Goal: Find specific page/section: Find specific page/section

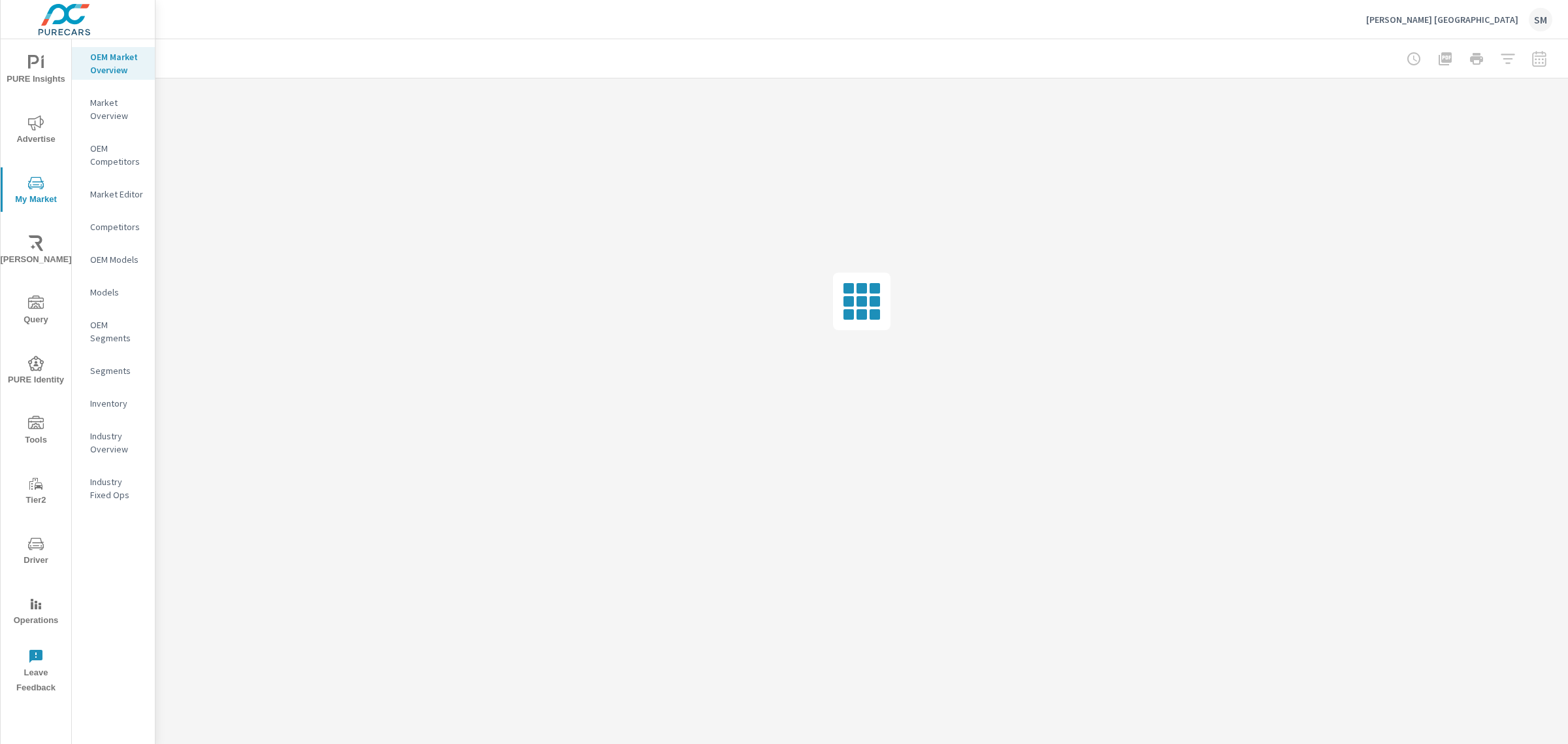
click at [32, 549] on icon "nav menu" at bounding box center [35, 543] width 16 height 12
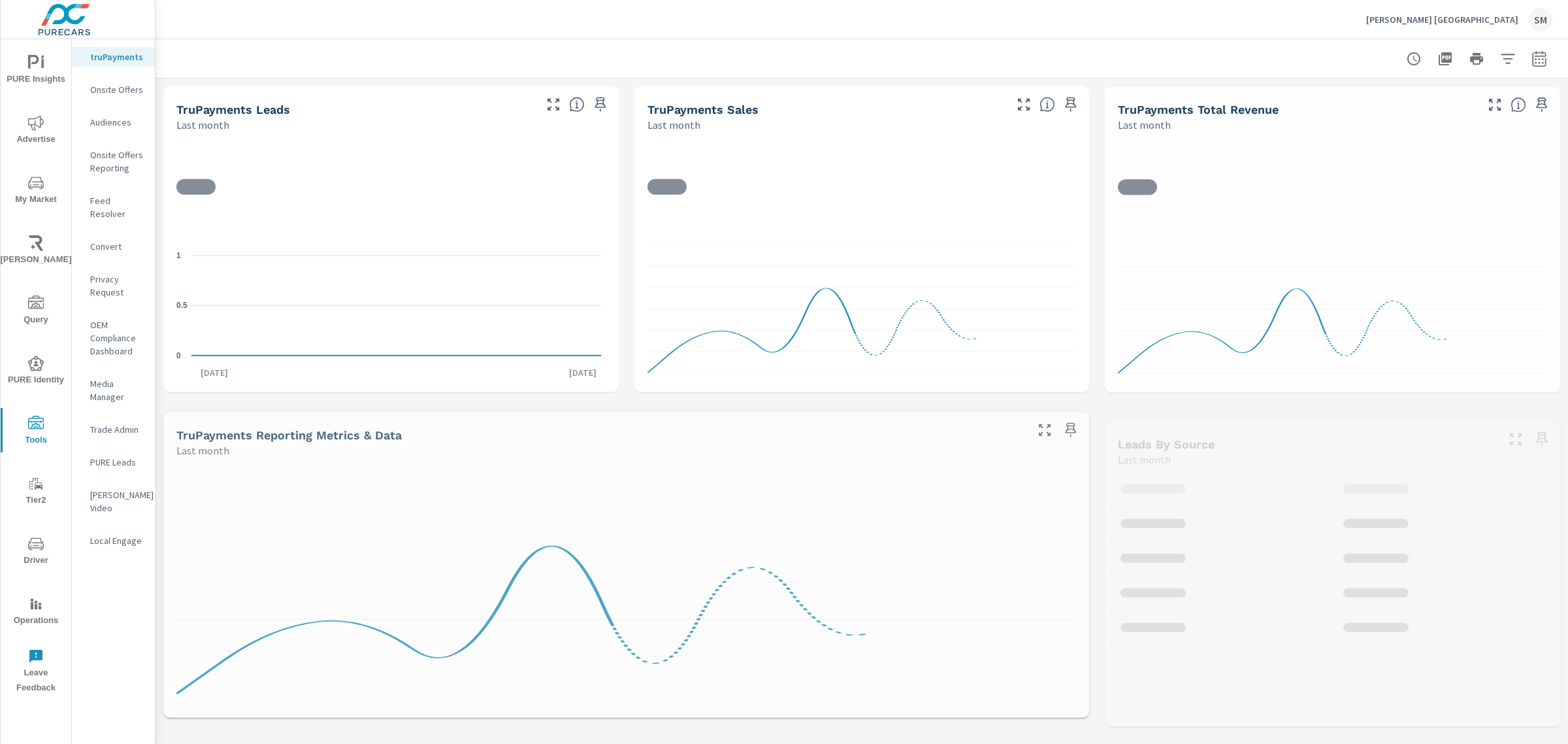
click at [124, 203] on p "Feed Resolver" at bounding box center [118, 207] width 54 height 26
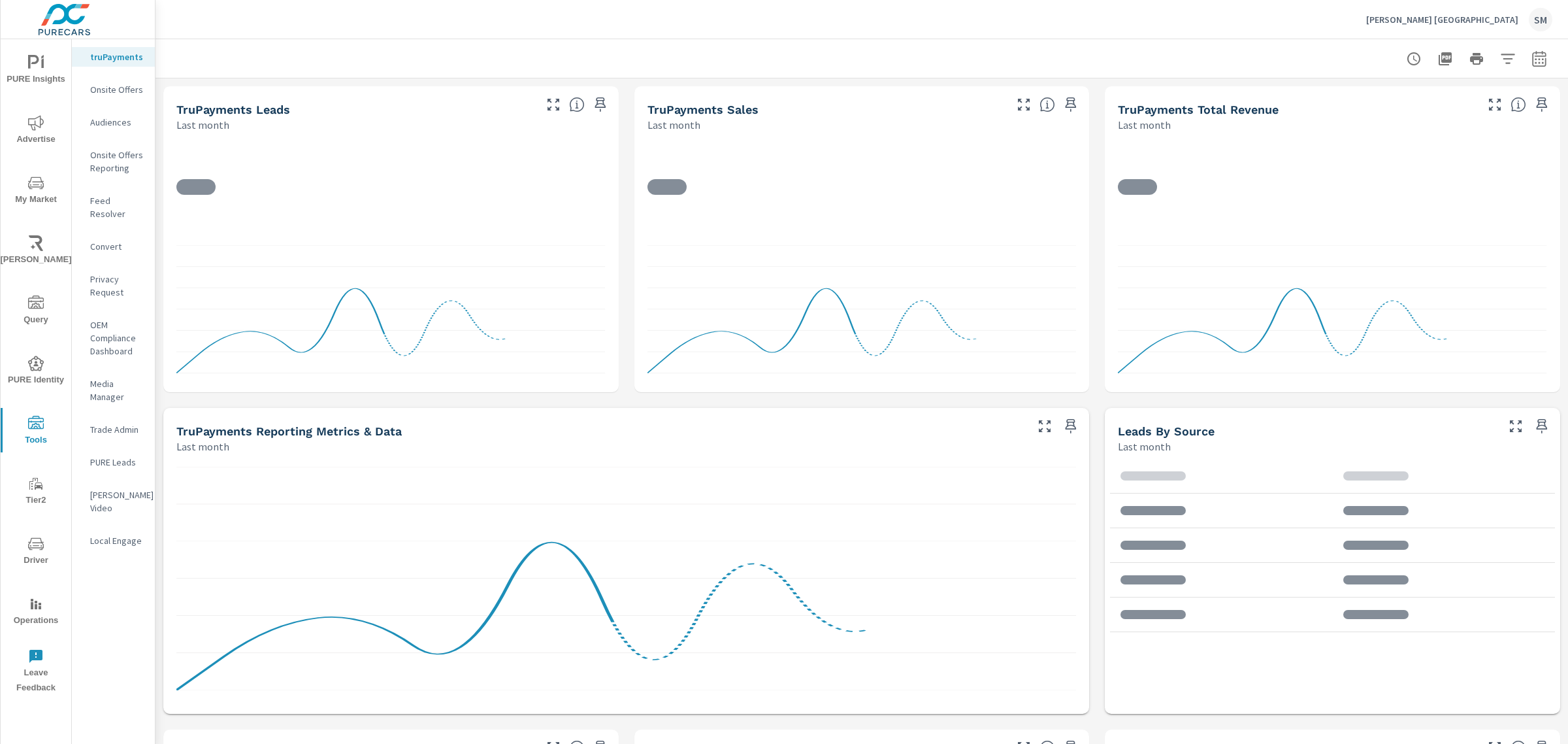
click at [115, 199] on p "Feed Resolver" at bounding box center [118, 207] width 54 height 26
